Goal: Task Accomplishment & Management: Manage account settings

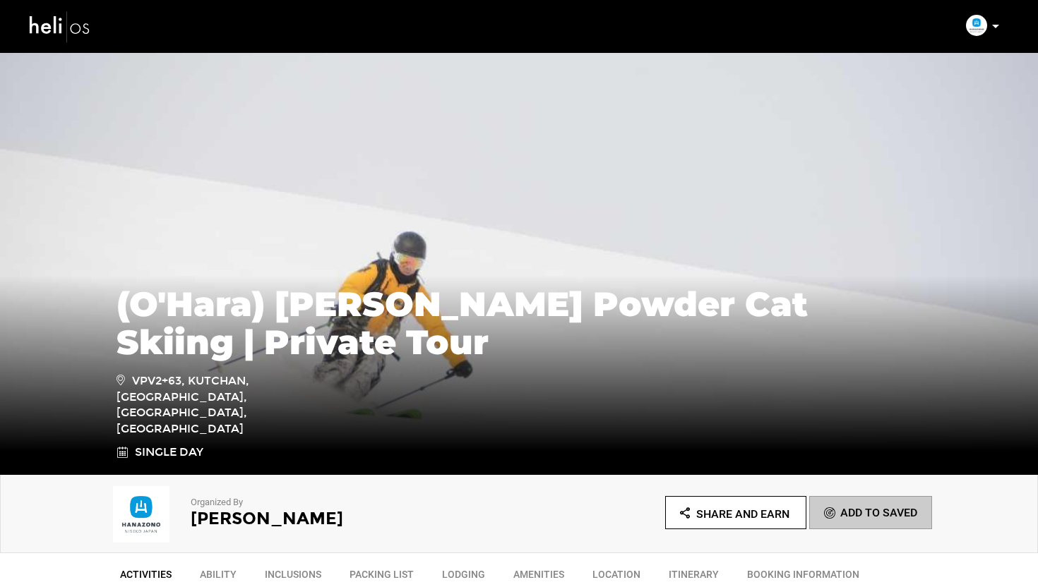
click at [50, 30] on img at bounding box center [60, 26] width 64 height 37
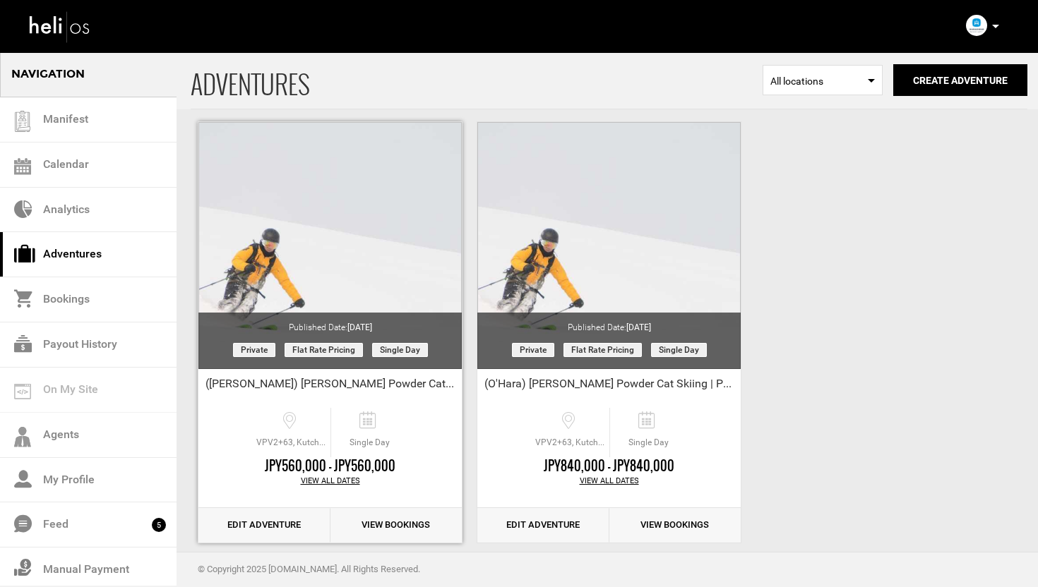
scroll to position [63, 0]
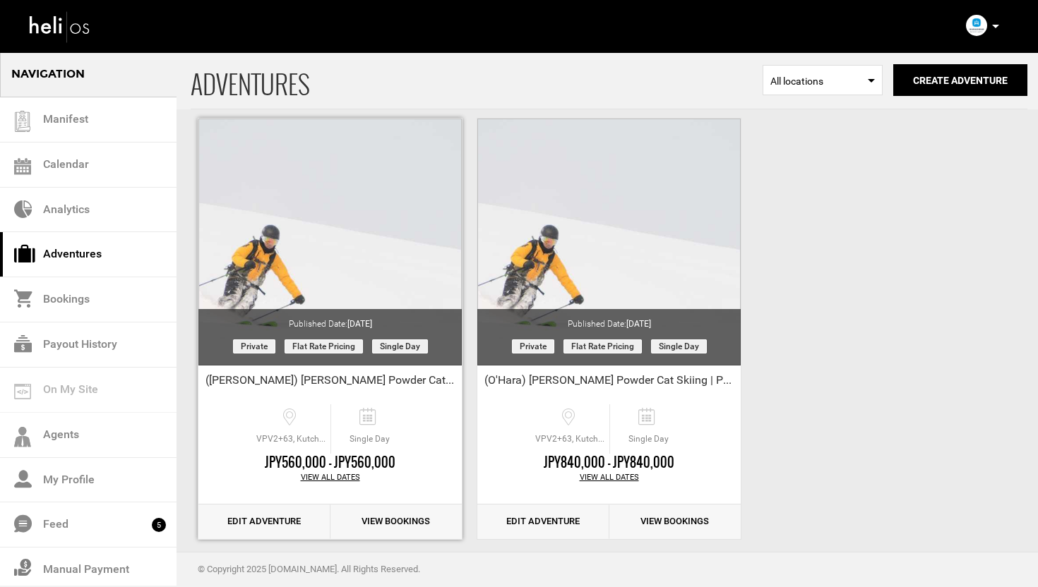
click at [251, 528] on link "Edit Adventure" at bounding box center [264, 522] width 132 height 35
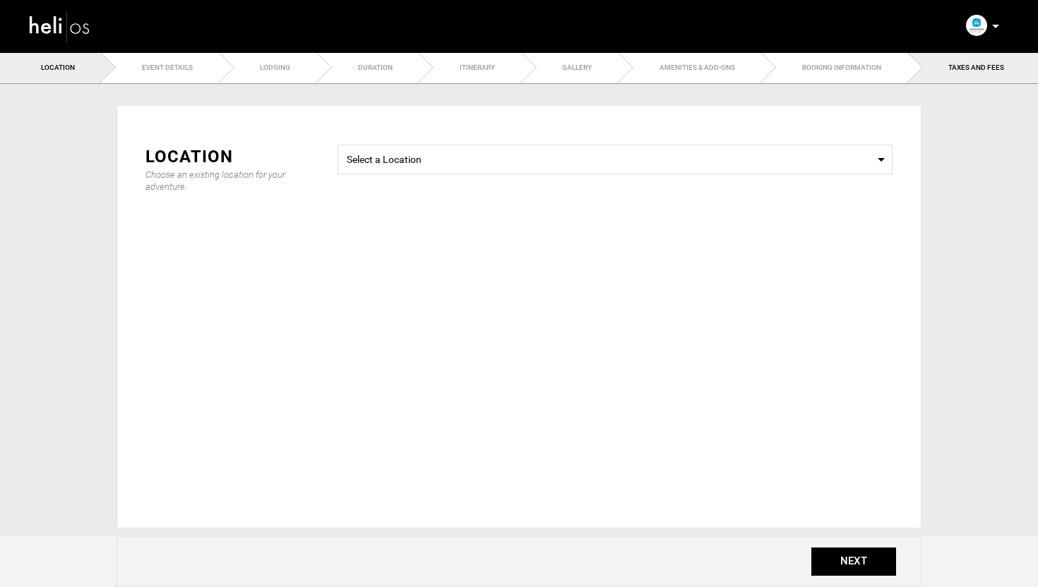
type input "20"
type input "30"
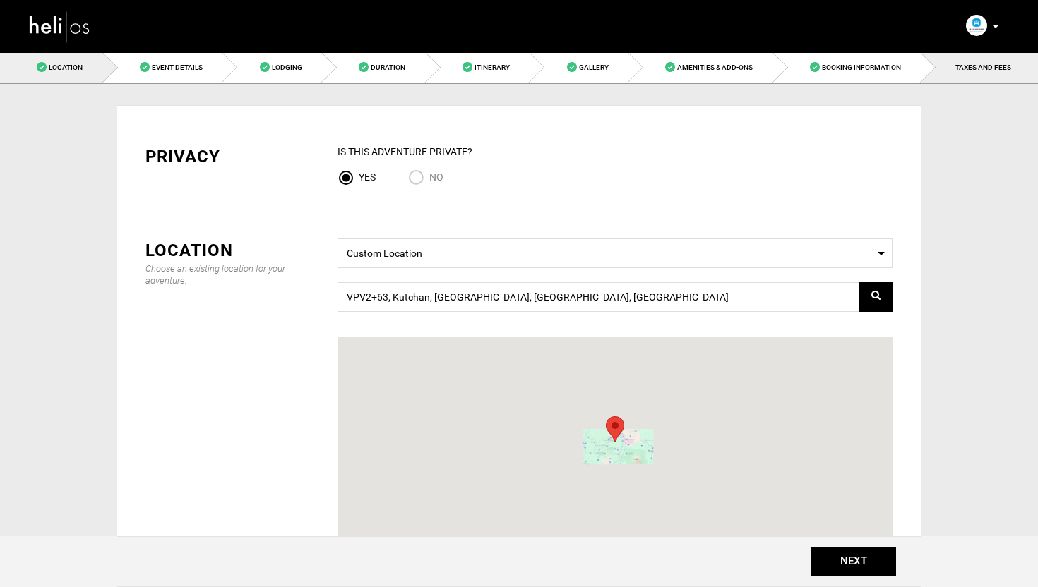
click at [975, 66] on span "TAXES AND FEES" at bounding box center [983, 68] width 56 height 8
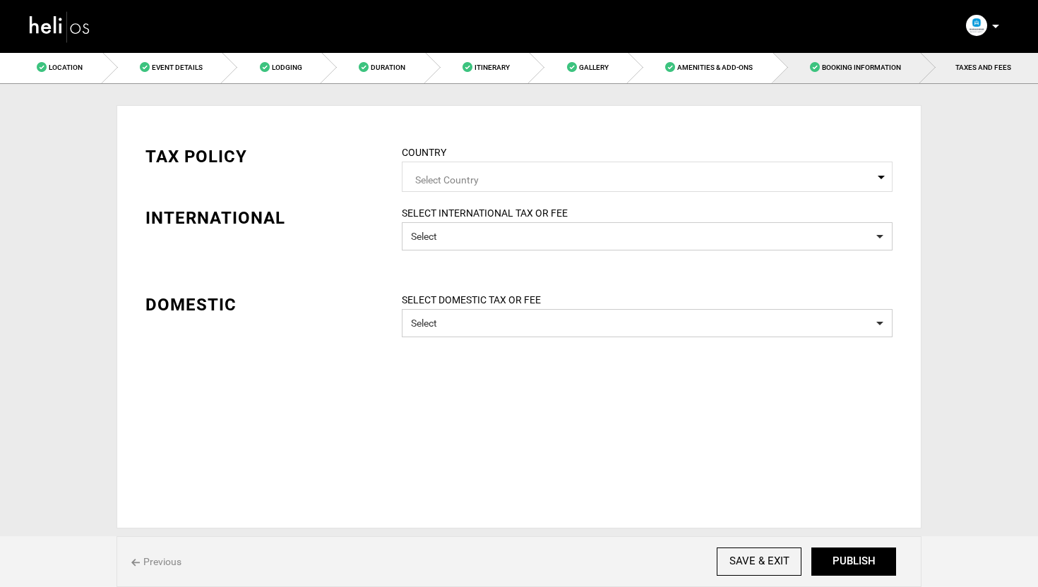
click at [839, 65] on span "Booking Information" at bounding box center [861, 68] width 79 height 8
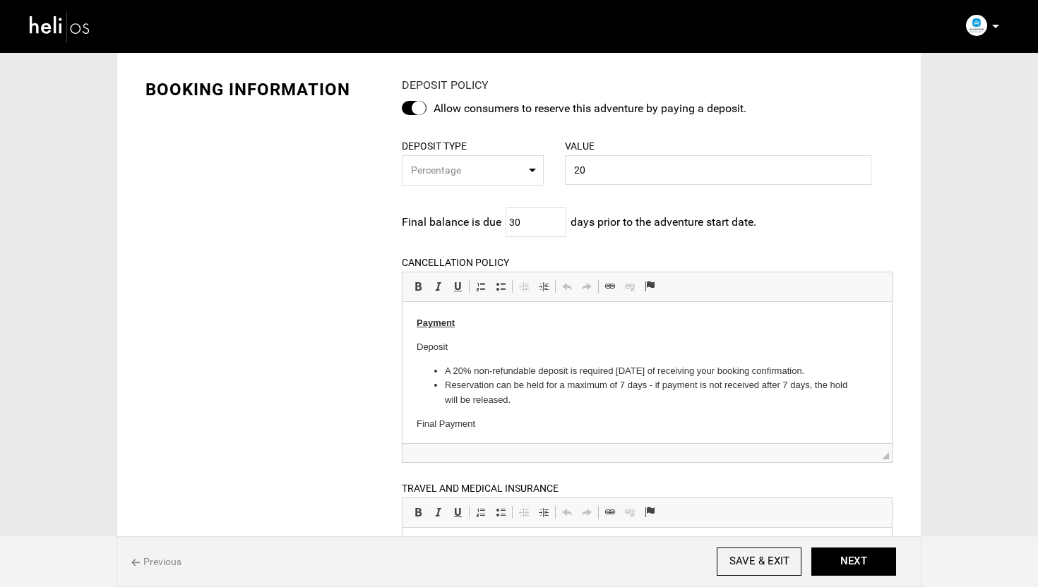
scroll to position [75, 0]
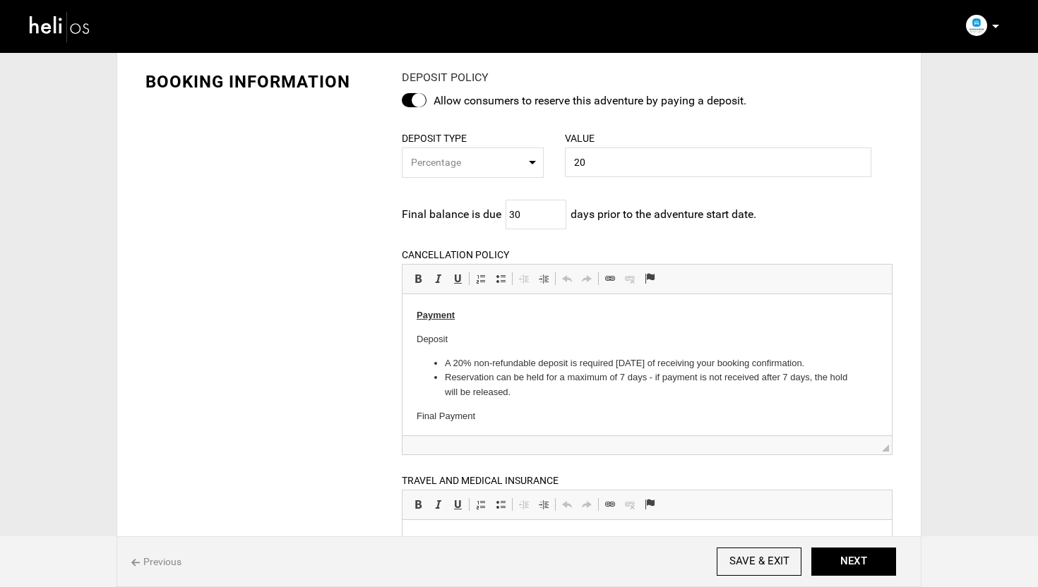
click at [52, 35] on img at bounding box center [60, 26] width 64 height 37
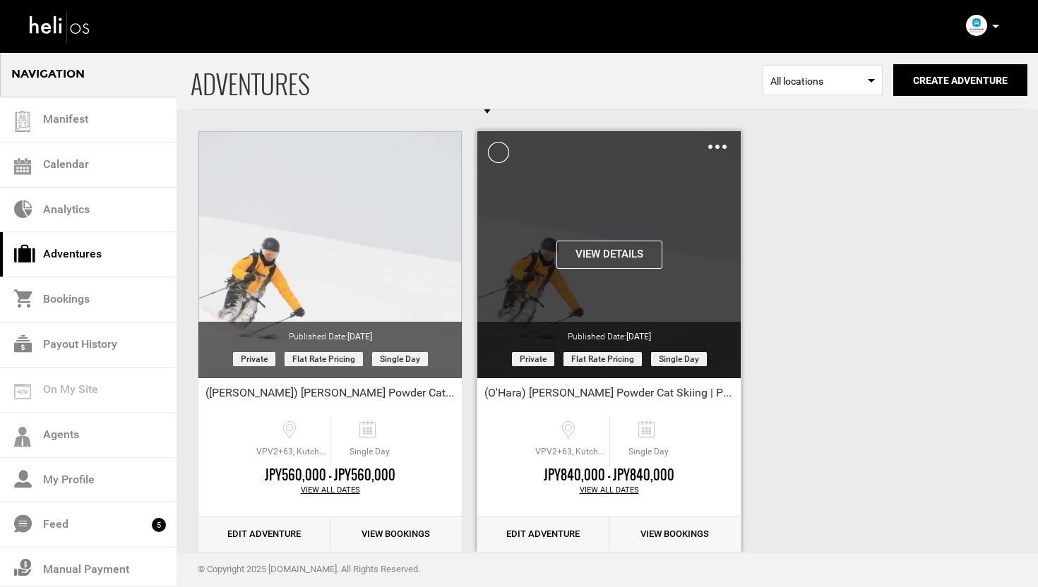
scroll to position [79, 0]
